Goal: Task Accomplishment & Management: Use online tool/utility

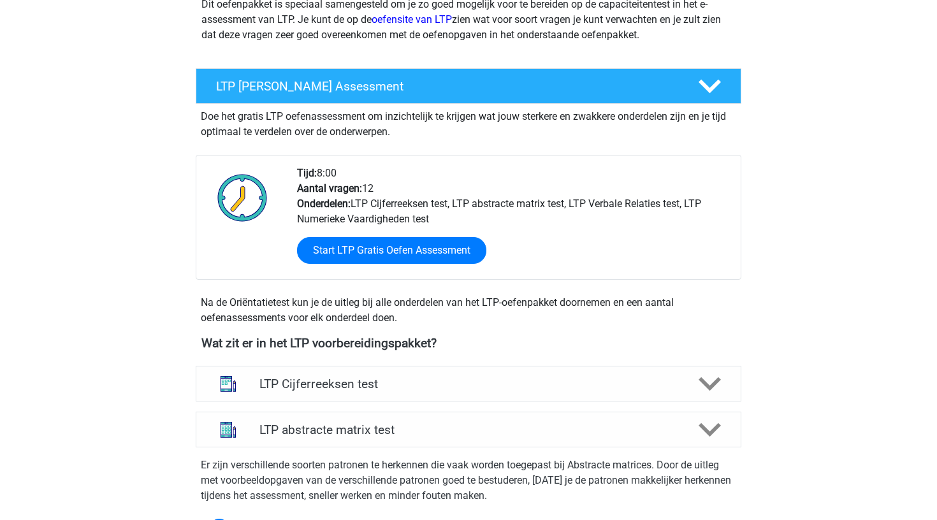
scroll to position [178, 0]
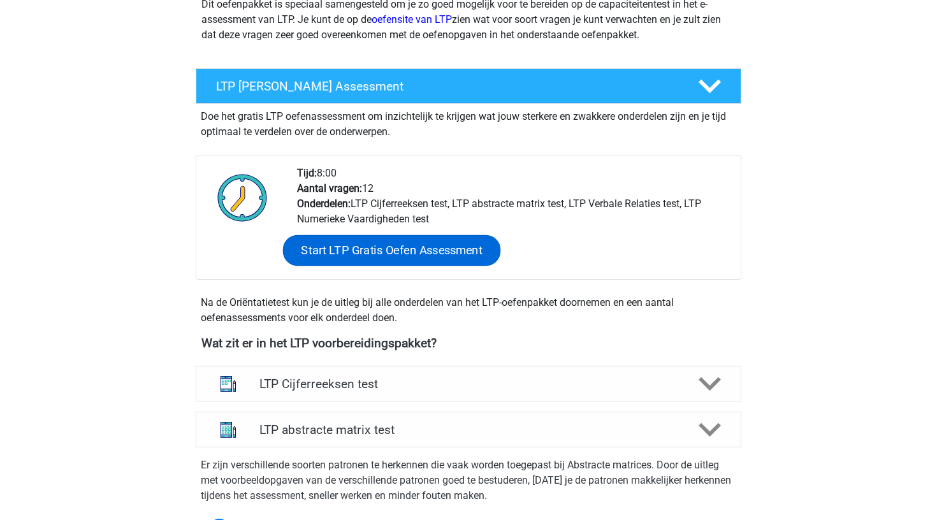
click at [400, 255] on link "Start LTP Gratis Oefen Assessment" at bounding box center [392, 250] width 218 height 31
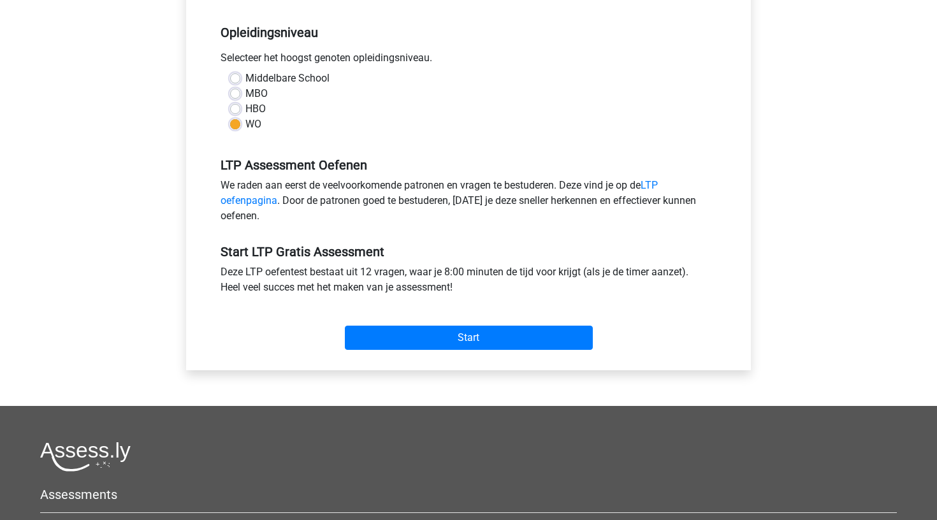
scroll to position [260, 0]
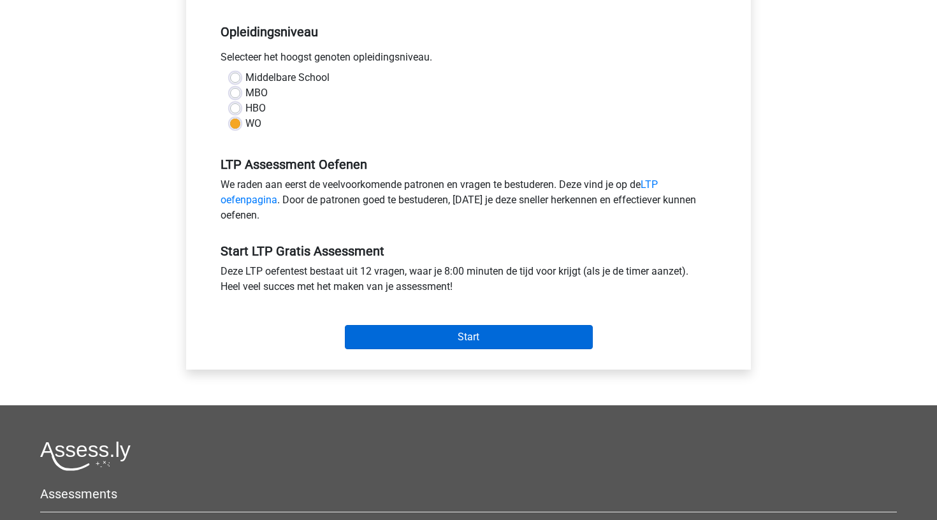
click at [483, 340] on input "Start" at bounding box center [469, 337] width 248 height 24
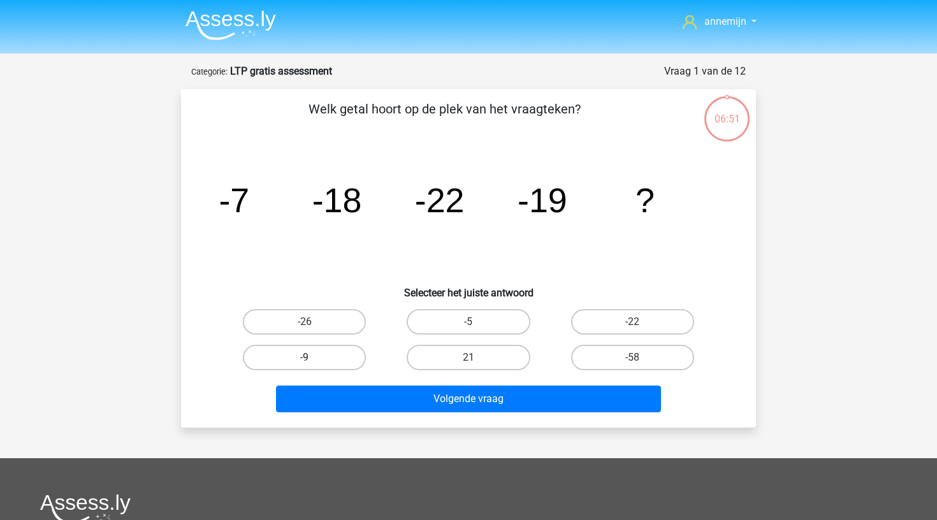
click at [317, 359] on label "-9" at bounding box center [304, 357] width 123 height 25
click at [313, 359] on input "-9" at bounding box center [309, 362] width 8 height 8
radio input "true"
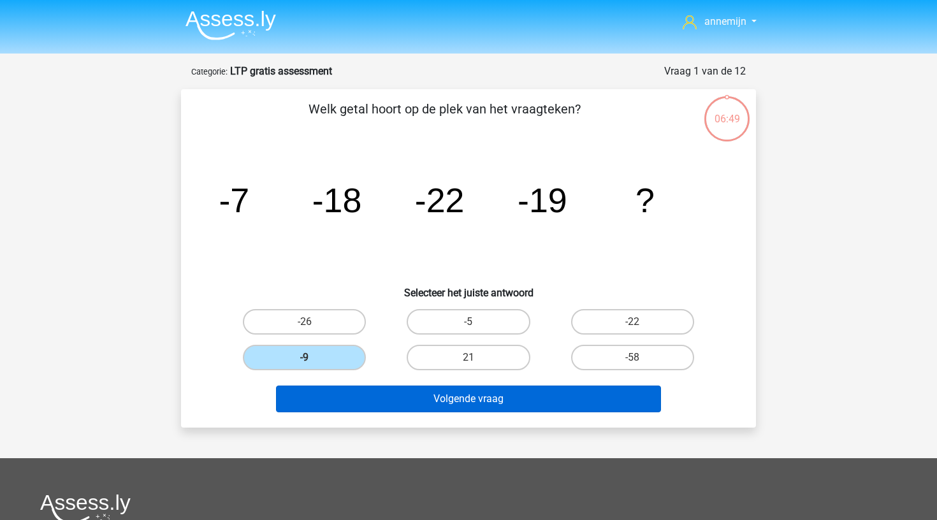
click at [478, 400] on button "Volgende vraag" at bounding box center [469, 399] width 386 height 27
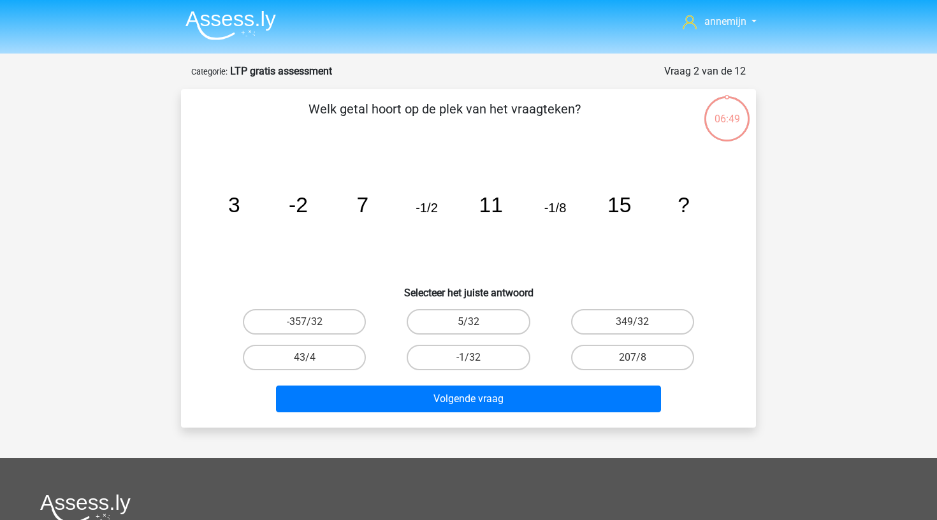
scroll to position [64, 0]
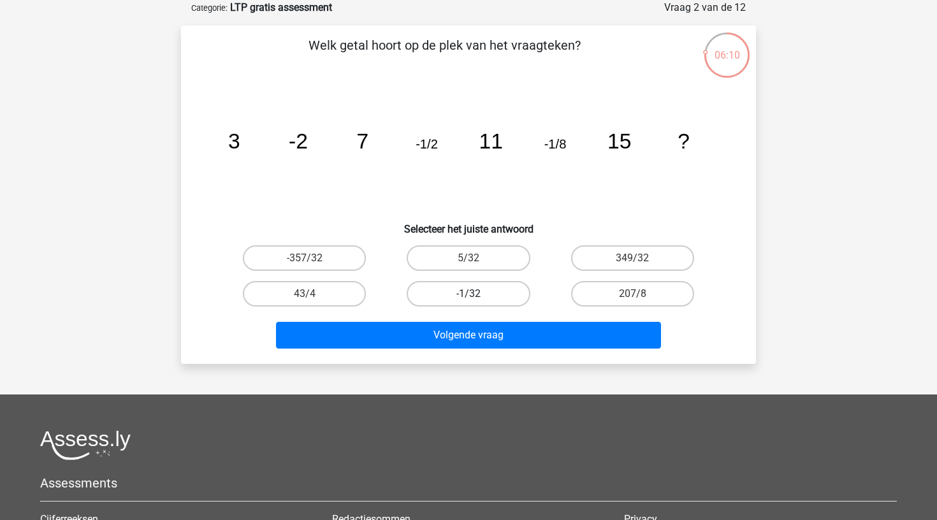
click at [453, 295] on label "-1/32" at bounding box center [468, 293] width 123 height 25
click at [469, 295] on input "-1/32" at bounding box center [473, 298] width 8 height 8
radio input "true"
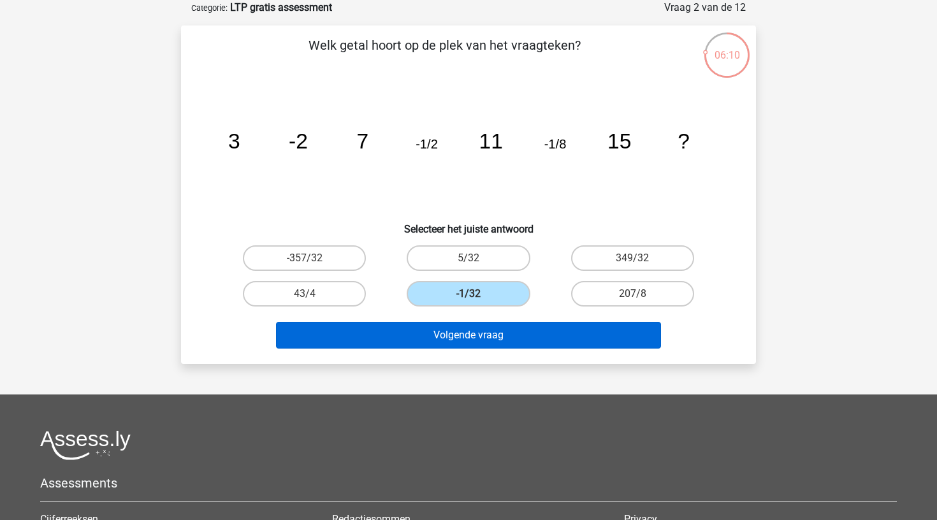
click at [463, 328] on button "Volgende vraag" at bounding box center [469, 335] width 386 height 27
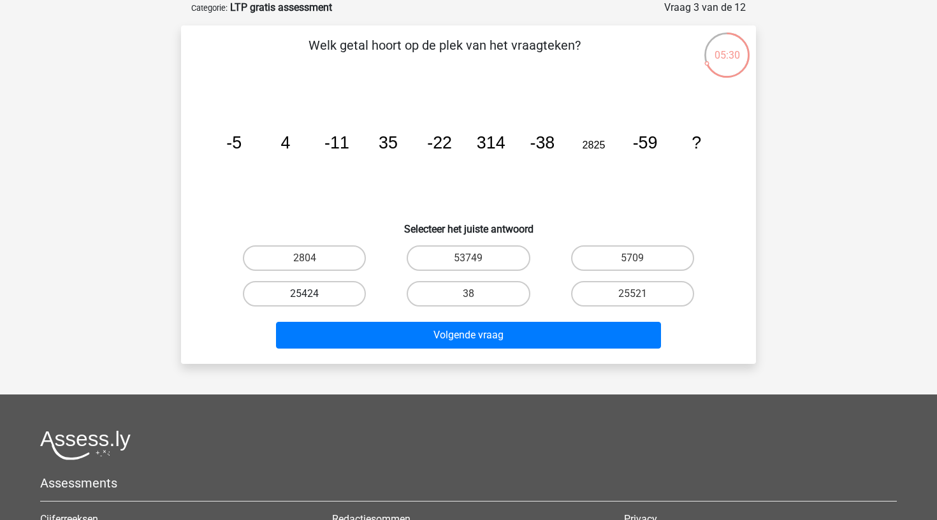
click at [300, 288] on label "25424" at bounding box center [304, 293] width 123 height 25
click at [305, 294] on input "25424" at bounding box center [309, 298] width 8 height 8
radio input "true"
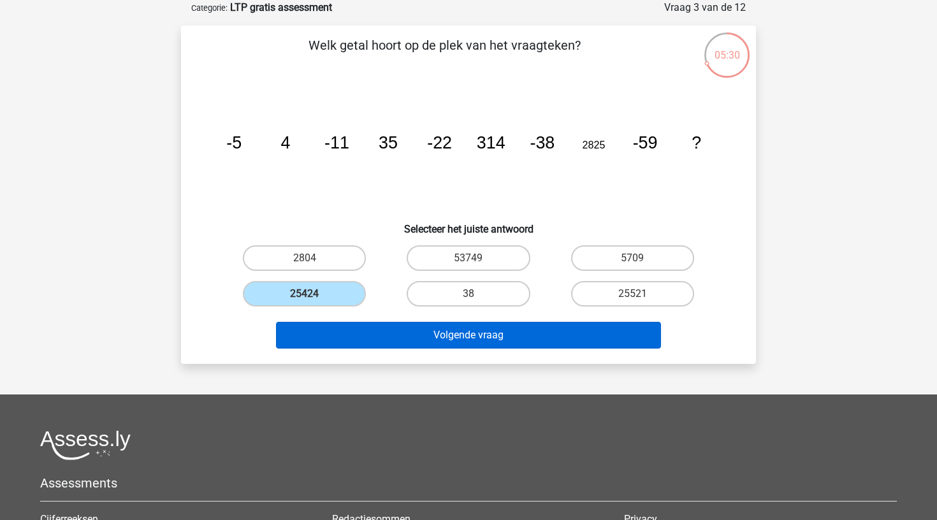
click at [362, 331] on button "Volgende vraag" at bounding box center [469, 335] width 386 height 27
